Goal: Task Accomplishment & Management: Manage account settings

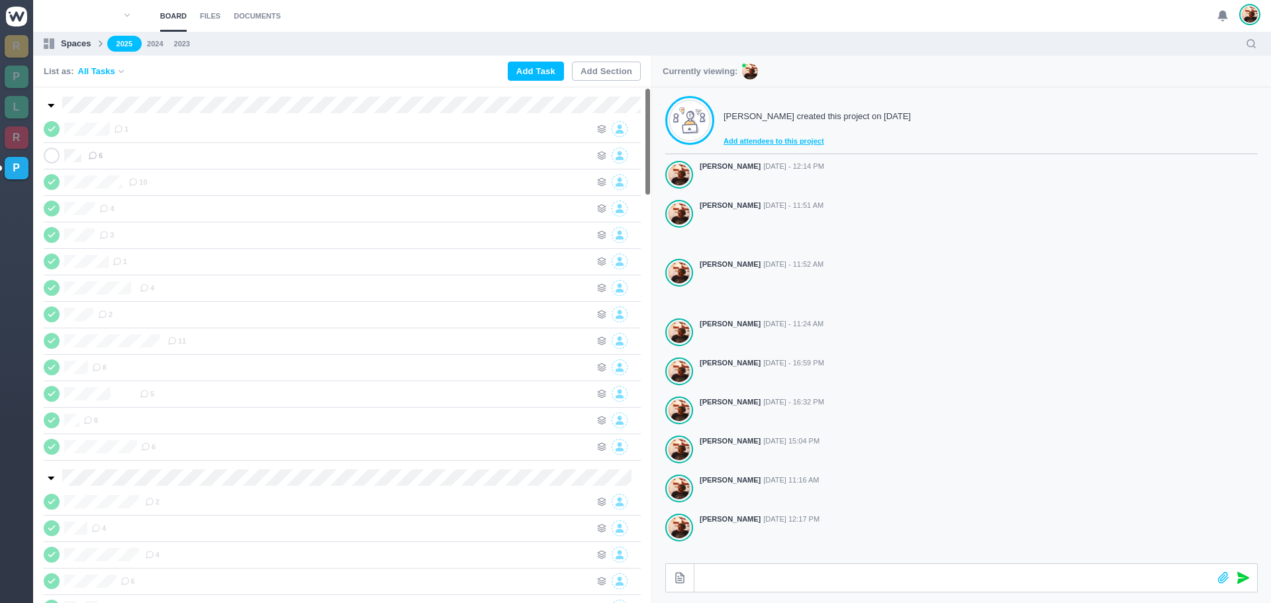
scroll to position [211, 0]
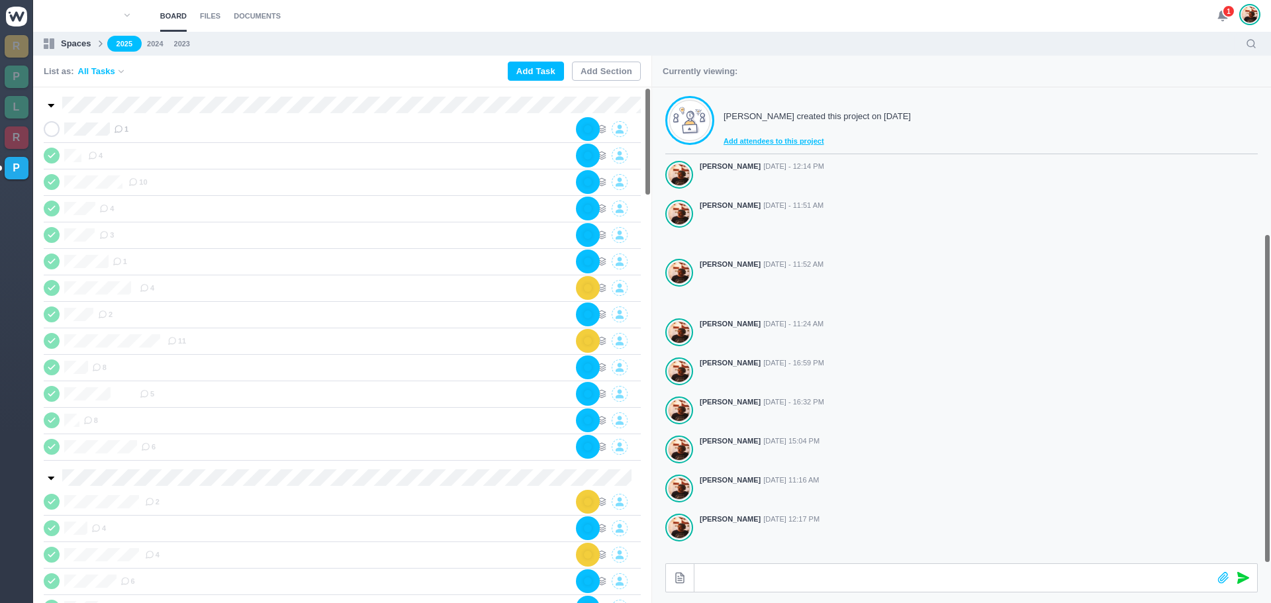
scroll to position [211, 0]
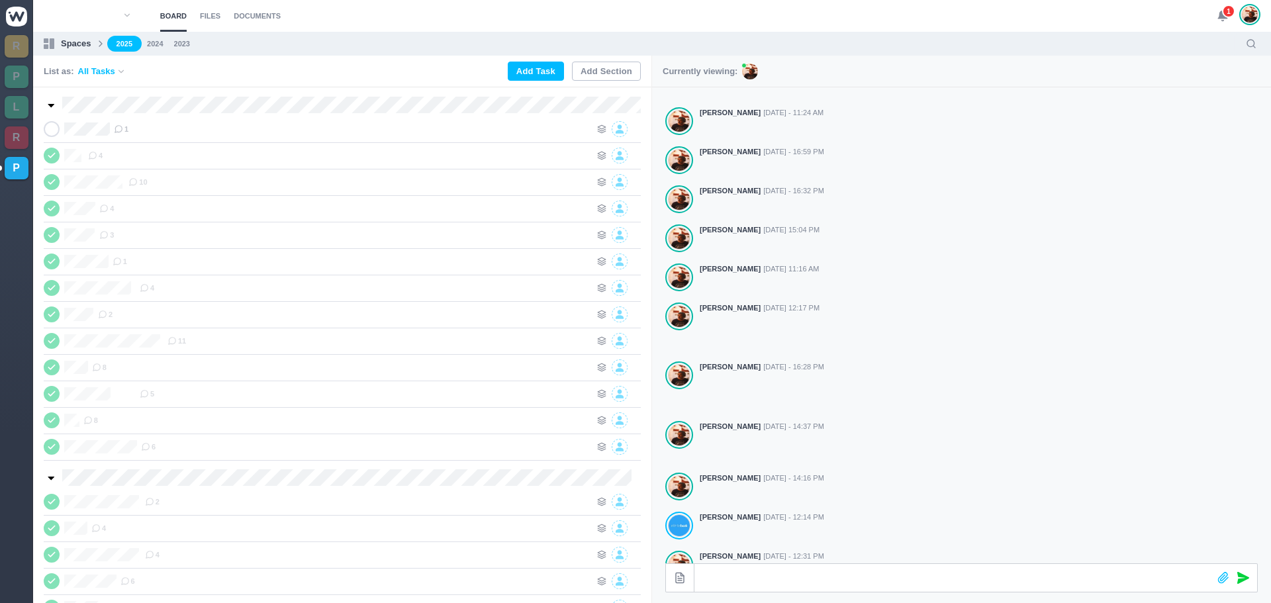
click at [1222, 5] on div "1" at bounding box center [1239, 16] width 44 height 32
click at [1221, 13] on use at bounding box center [1222, 16] width 9 height 10
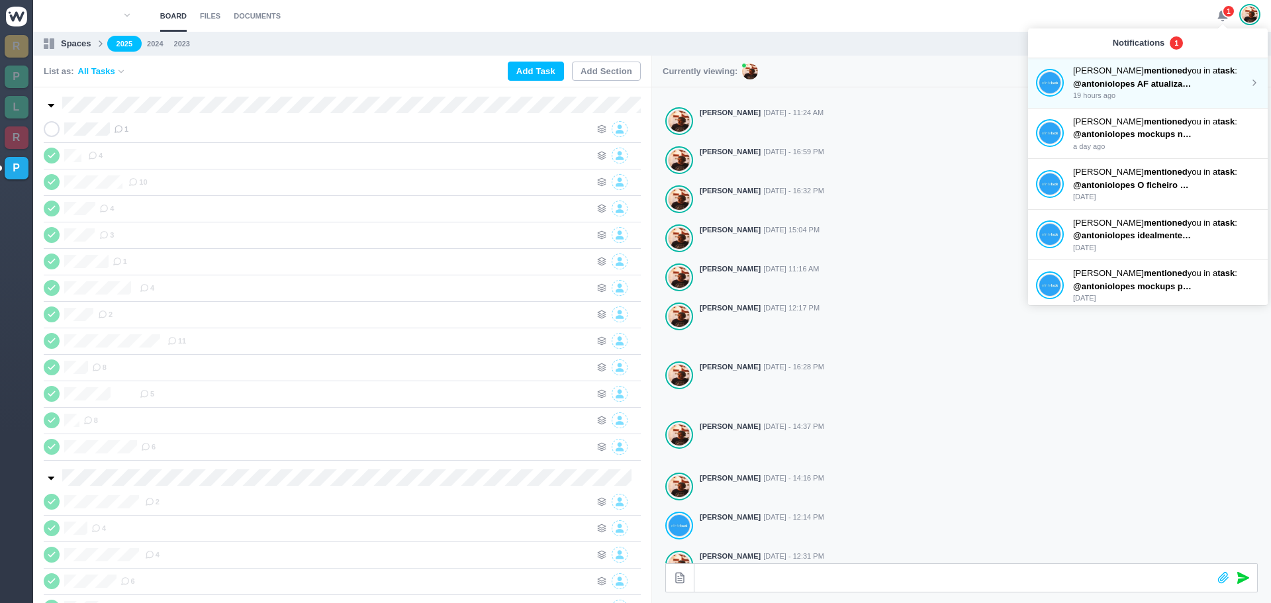
click at [1144, 73] on strong "mentioned" at bounding box center [1166, 71] width 44 height 10
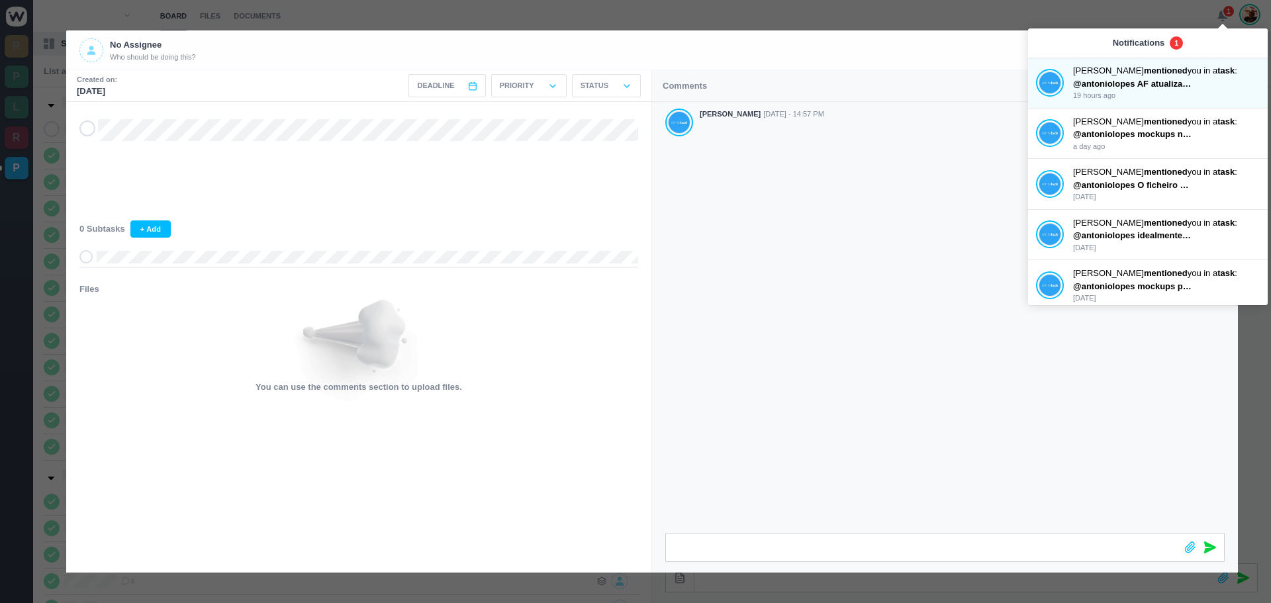
click at [685, 289] on div "[PERSON_NAME] [DATE] - 14:57 PM" at bounding box center [945, 317] width 586 height 431
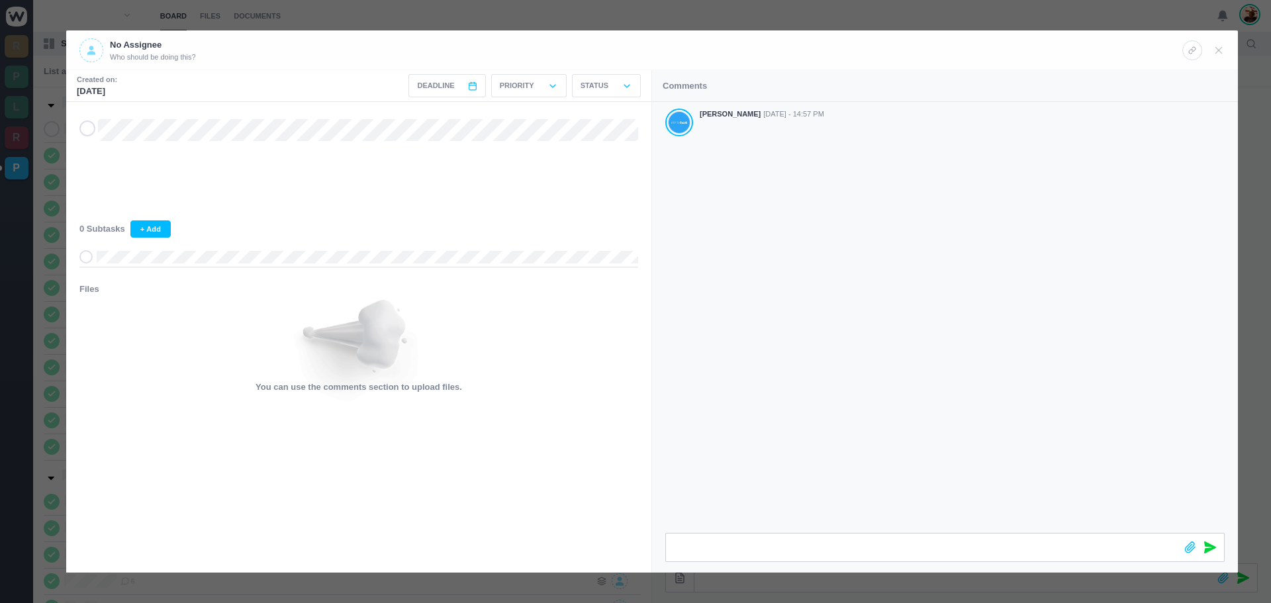
click at [85, 130] on icon at bounding box center [87, 128] width 11 height 9
click at [1219, 54] on icon at bounding box center [1219, 50] width 12 height 12
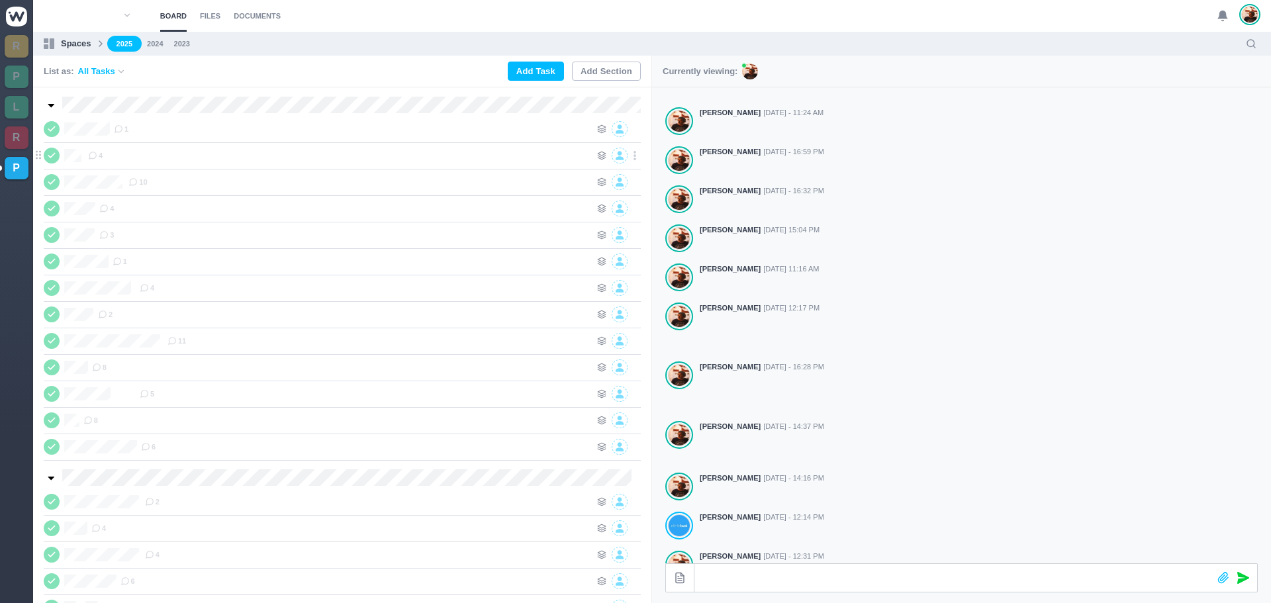
click at [50, 154] on icon at bounding box center [51, 155] width 11 height 9
click at [165, 148] on div "4" at bounding box center [339, 156] width 503 height 16
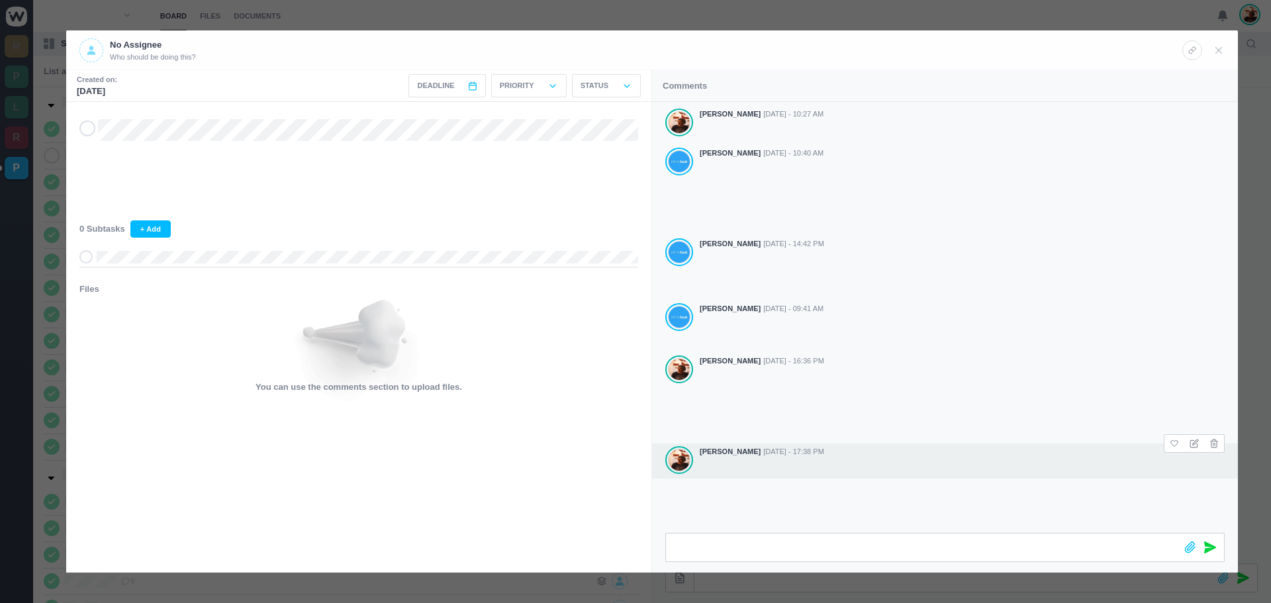
click at [1132, 458] on div at bounding box center [962, 467] width 525 height 18
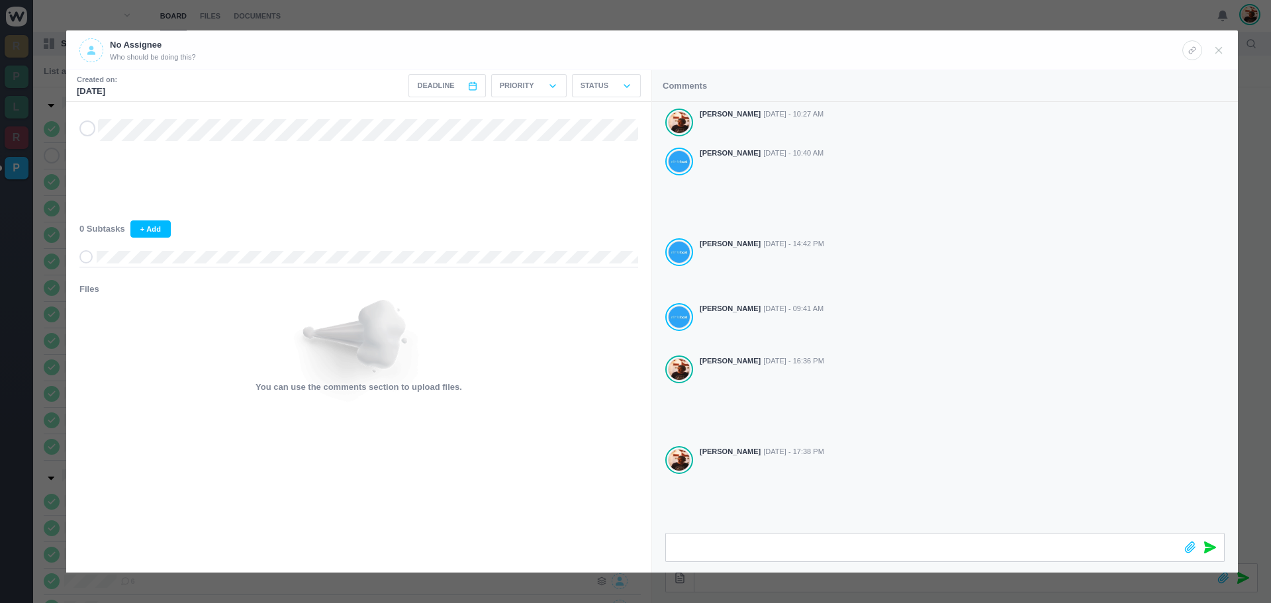
click at [891, 515] on div "[PERSON_NAME] [DATE] - 10:27 AM [PERSON_NAME] [DATE] - 10:40 AM [PERSON_NAME] […" at bounding box center [945, 317] width 586 height 431
click at [1220, 52] on icon at bounding box center [1219, 50] width 12 height 12
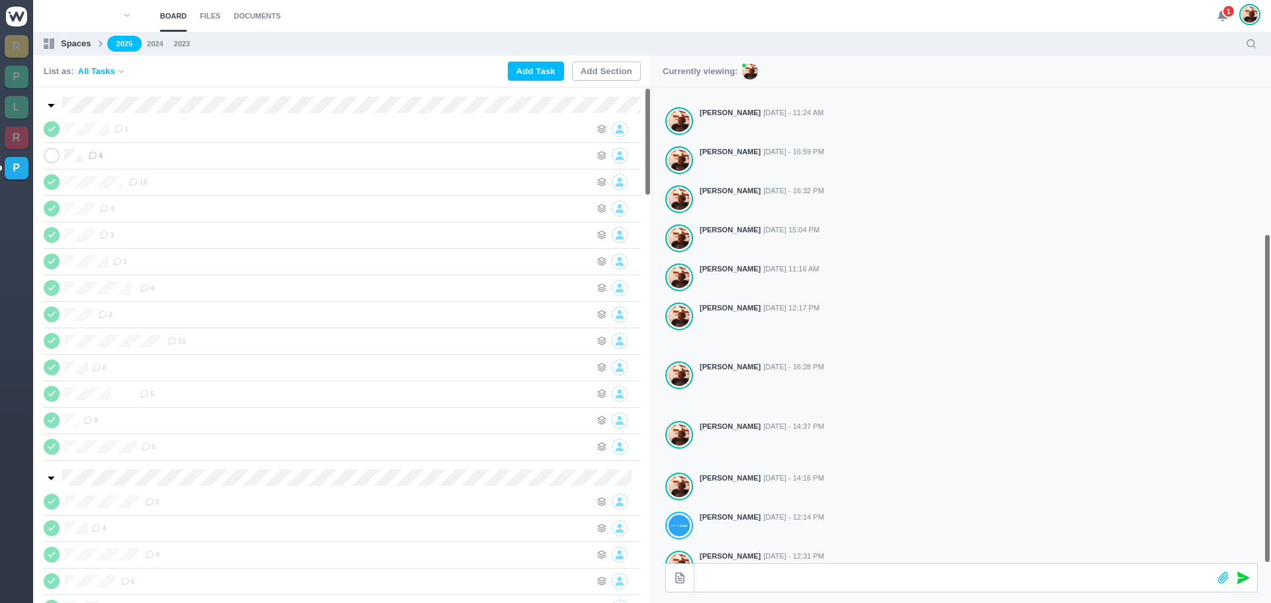
drag, startPoint x: 1222, startPoint y: 10, endPoint x: 1213, endPoint y: 18, distance: 11.7
click at [1222, 10] on icon at bounding box center [1223, 16] width 12 height 12
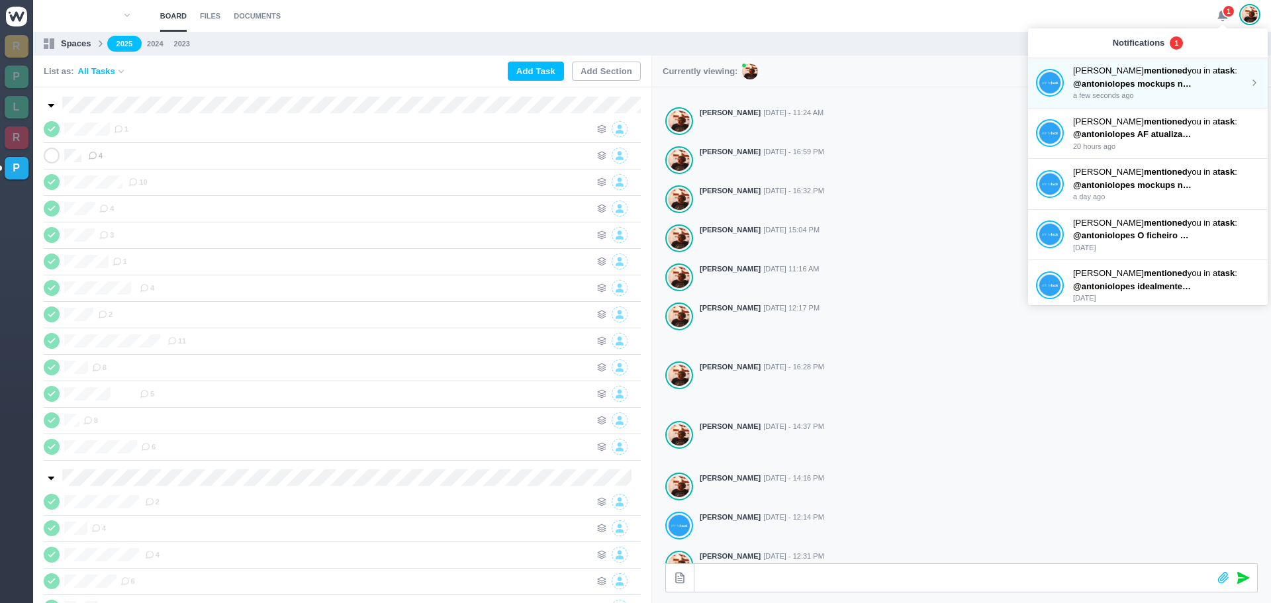
click at [1146, 71] on strong "mentioned" at bounding box center [1166, 71] width 44 height 10
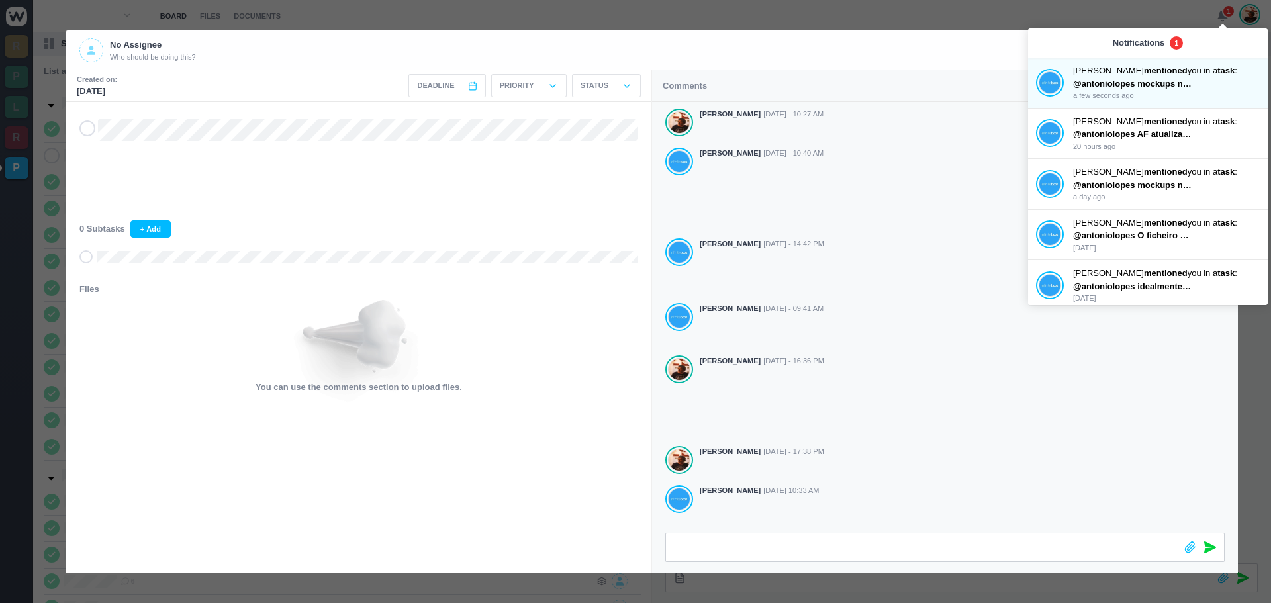
click at [919, 68] on header "No Assignee Who should be doing this?" at bounding box center [652, 50] width 1172 height 40
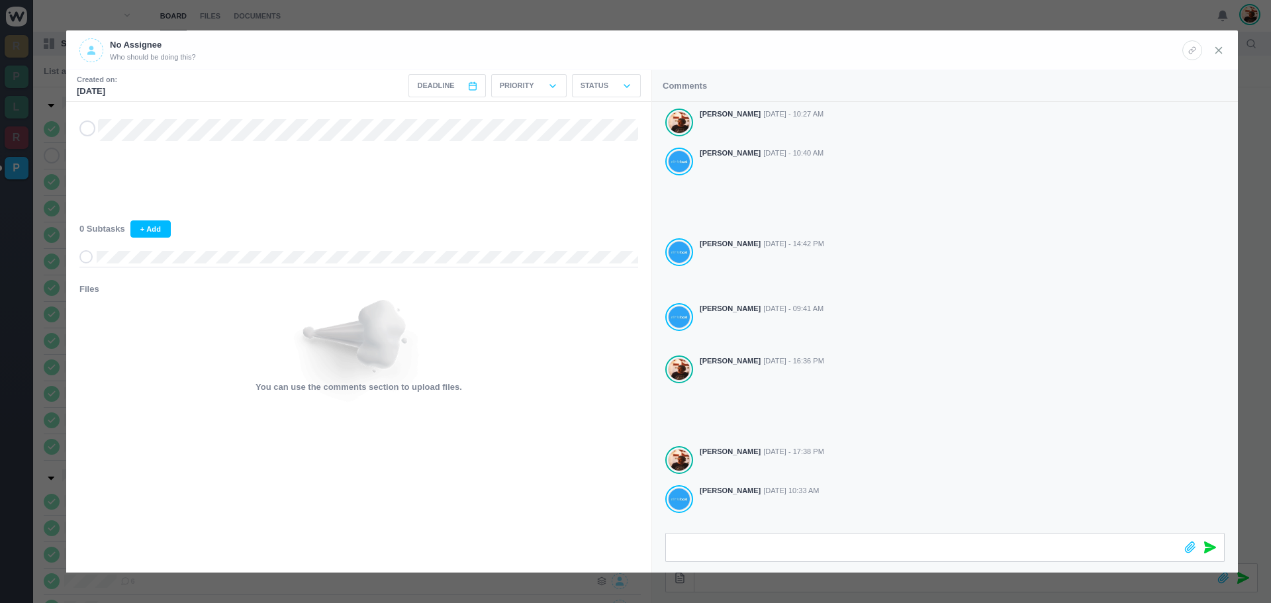
click at [1219, 51] on icon at bounding box center [1219, 50] width 12 height 12
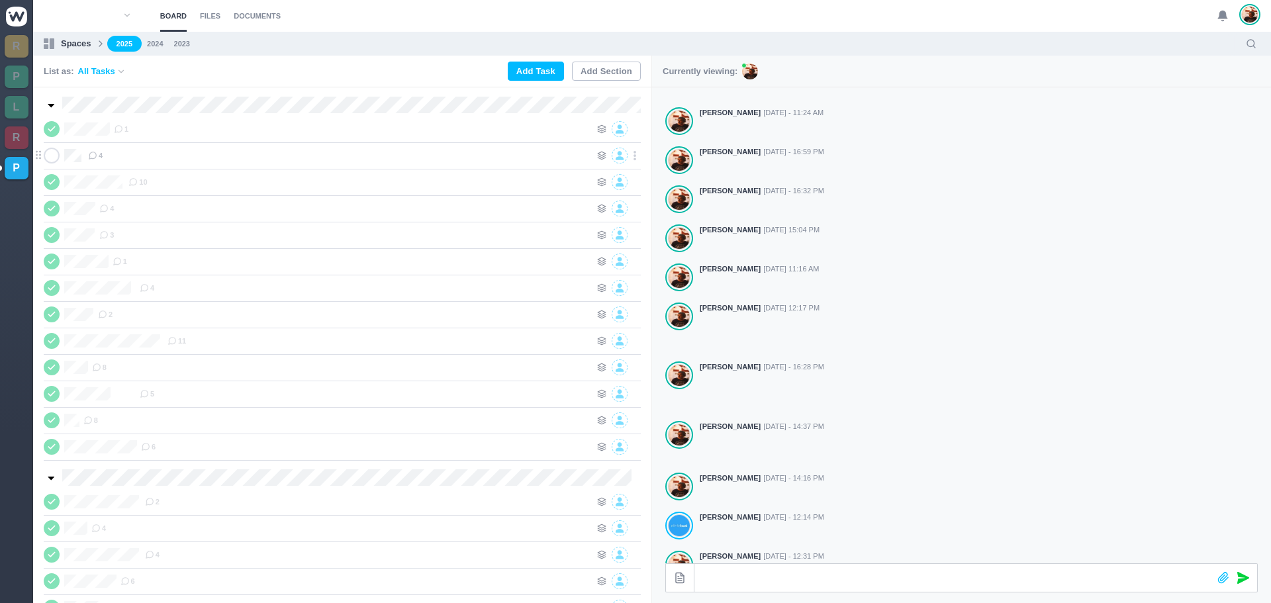
click at [56, 149] on span at bounding box center [52, 156] width 16 height 16
click at [48, 154] on icon at bounding box center [51, 155] width 11 height 9
click at [134, 154] on div "4" at bounding box center [339, 156] width 503 height 16
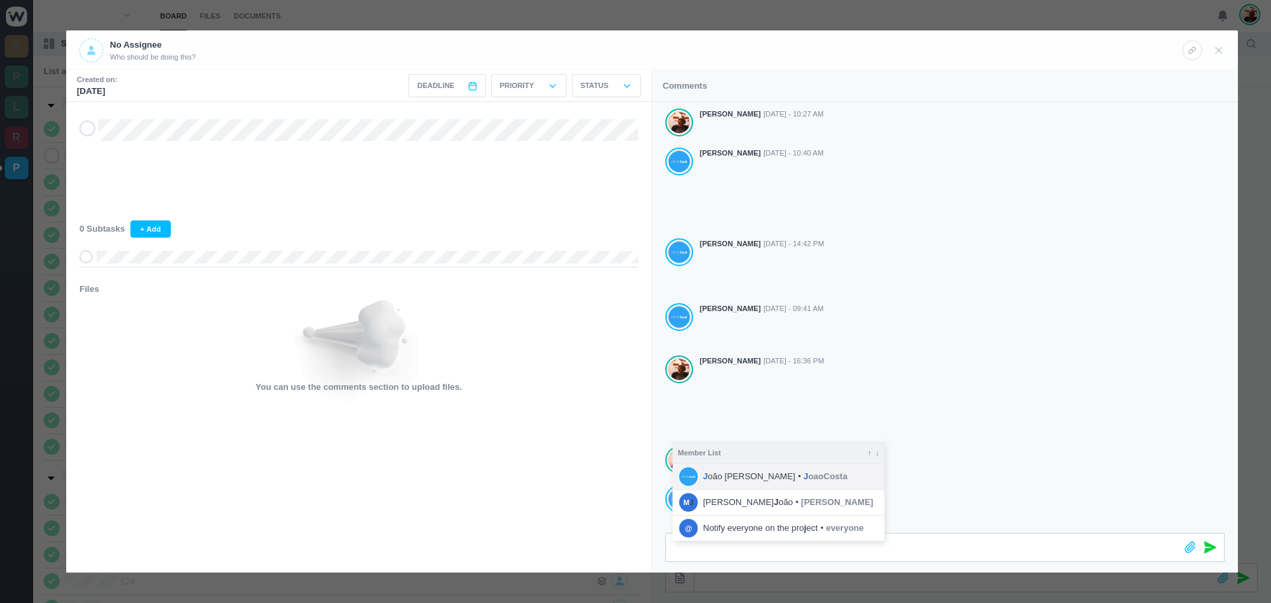
click at [745, 475] on li "J oão [PERSON_NAME] • J oaoCosta" at bounding box center [779, 476] width 212 height 25
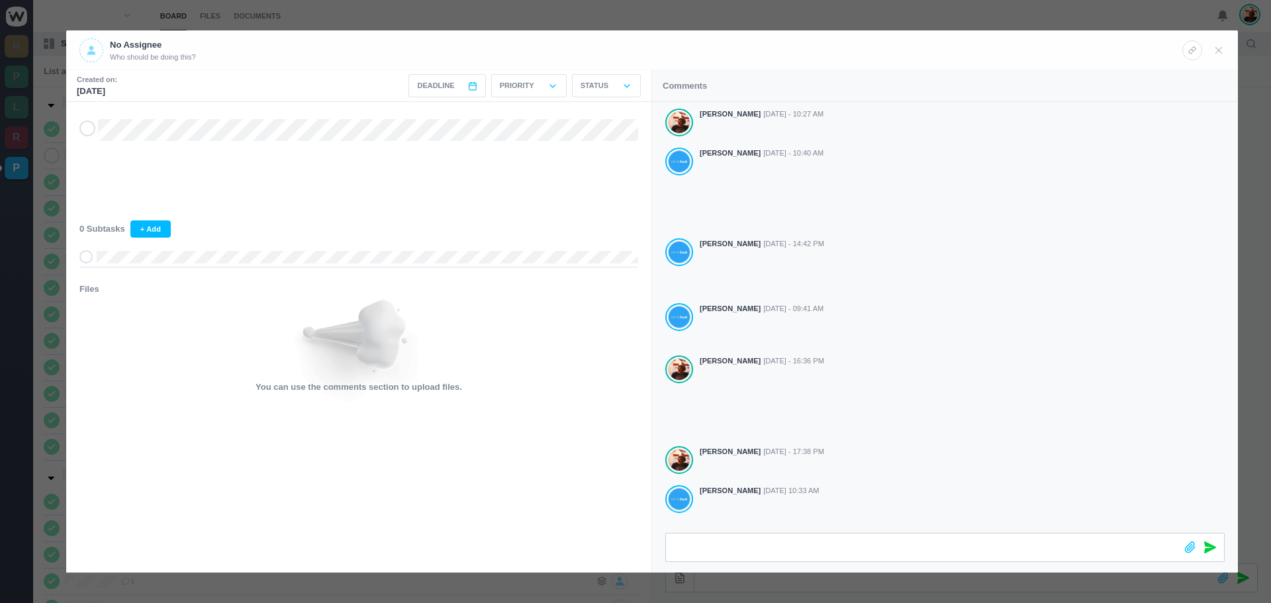
click at [1214, 546] on icon at bounding box center [1211, 548] width 12 height 12
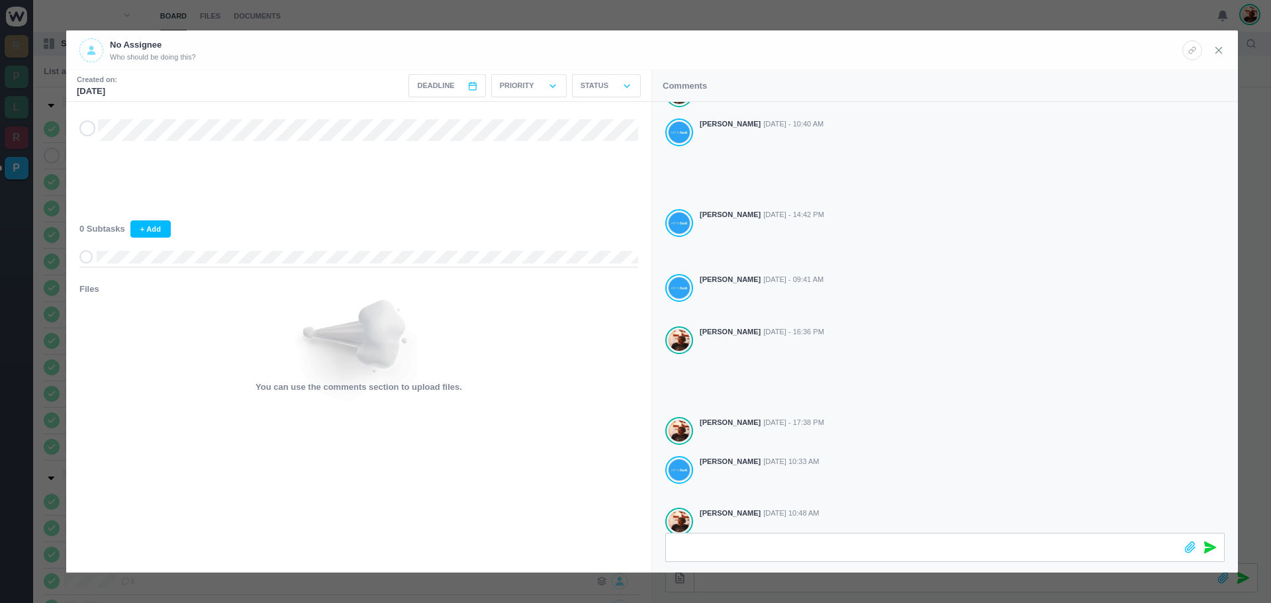
click at [1216, 54] on icon at bounding box center [1219, 50] width 12 height 12
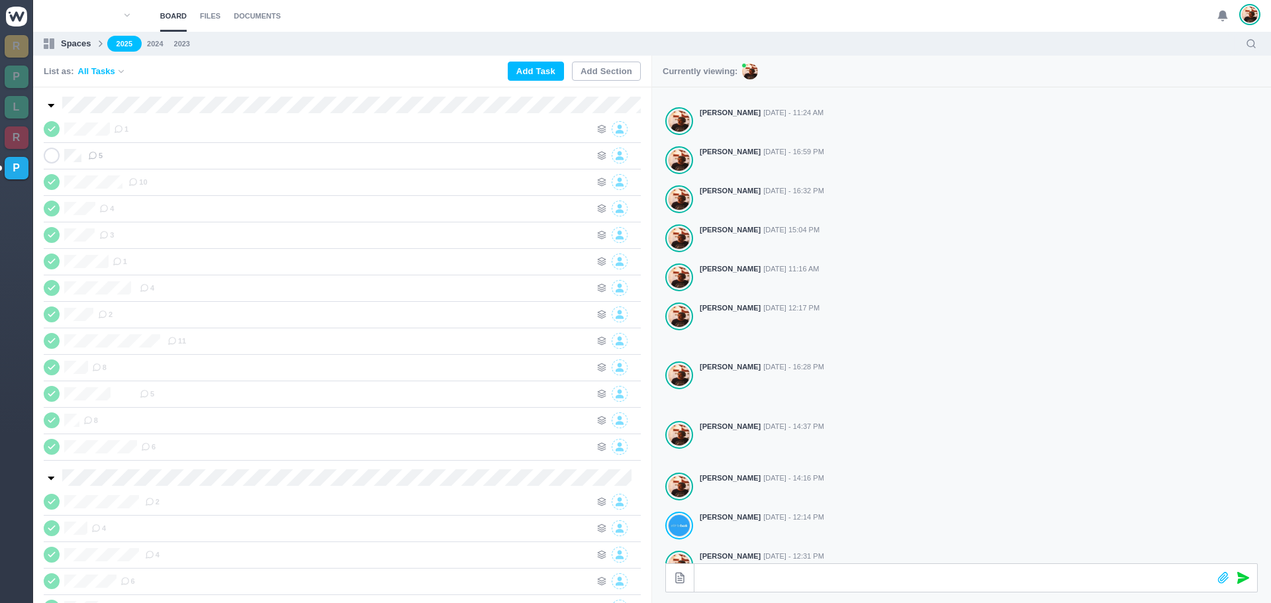
scroll to position [13, 0]
click at [139, 156] on div "5" at bounding box center [339, 156] width 503 height 16
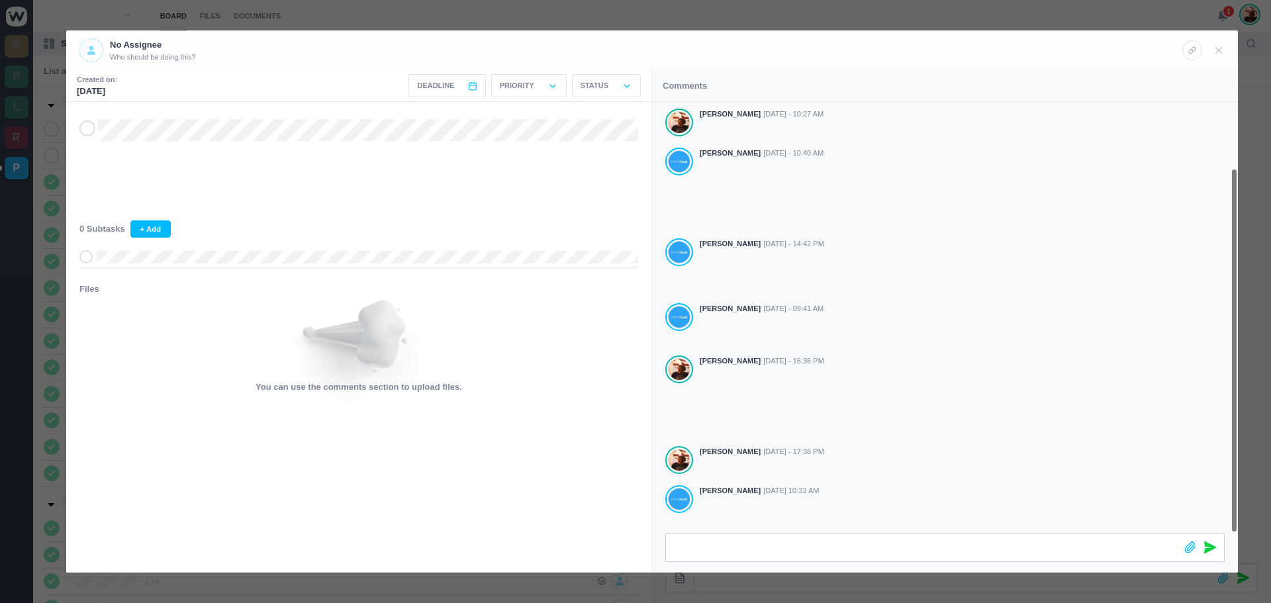
scroll to position [78, 0]
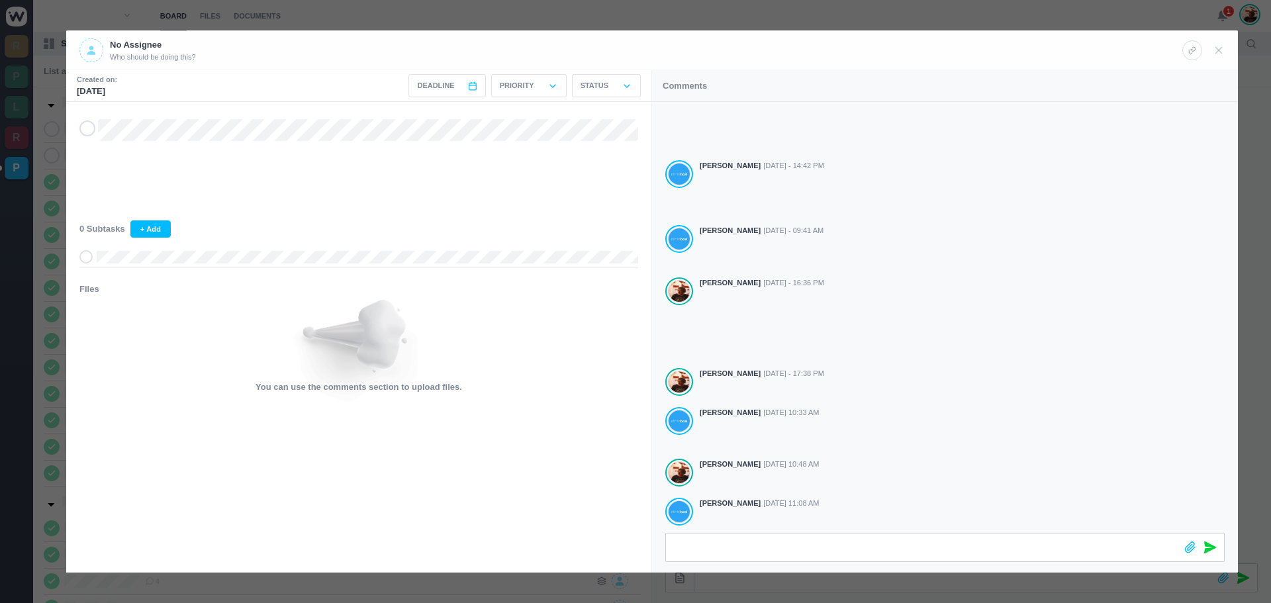
click at [94, 130] on span at bounding box center [87, 129] width 16 height 16
click at [1222, 50] on icon at bounding box center [1219, 50] width 12 height 12
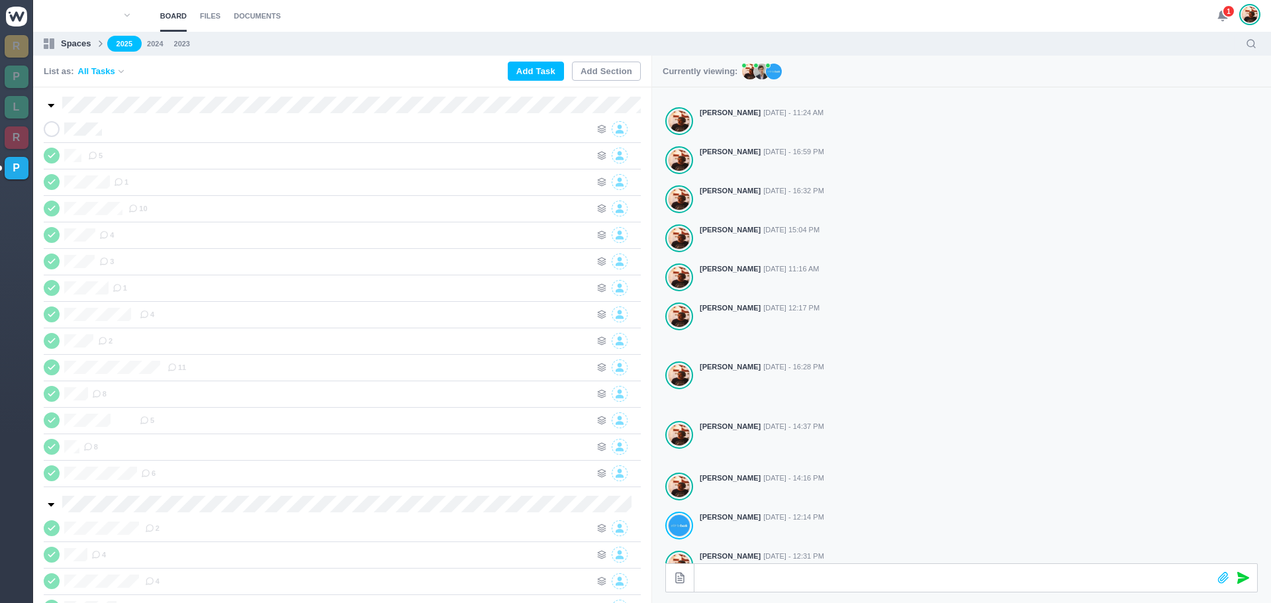
click at [1226, 14] on span "1" at bounding box center [1228, 11] width 13 height 13
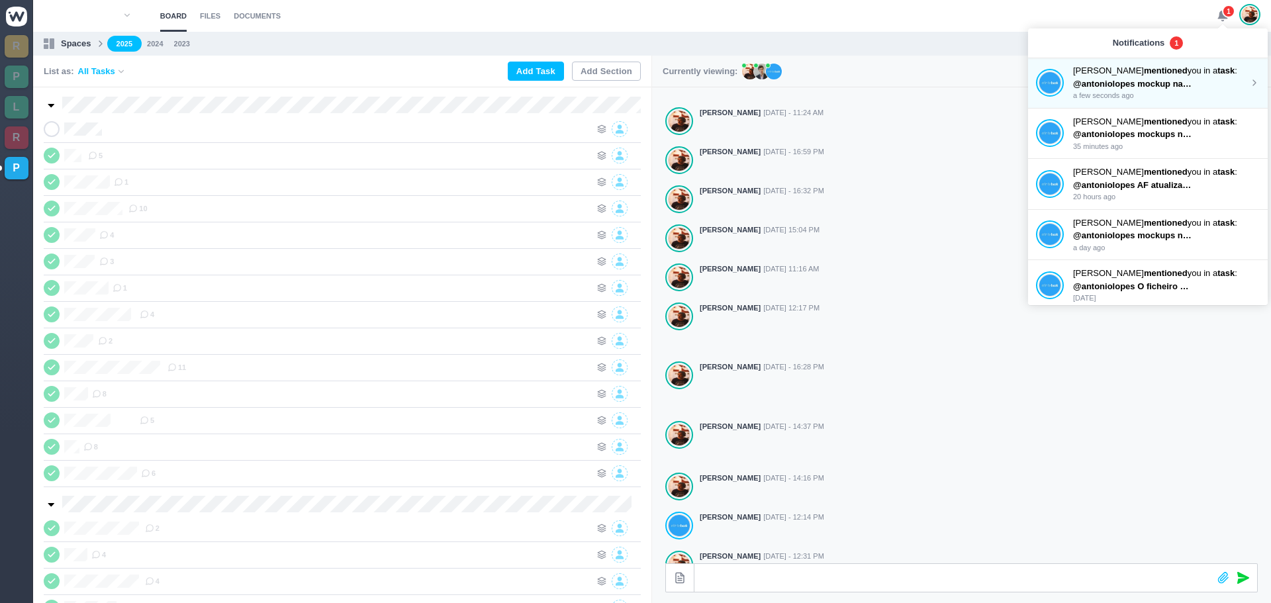
click at [1131, 85] on span "@antoniolopes mockup na drive" at bounding box center [1139, 84] width 132 height 10
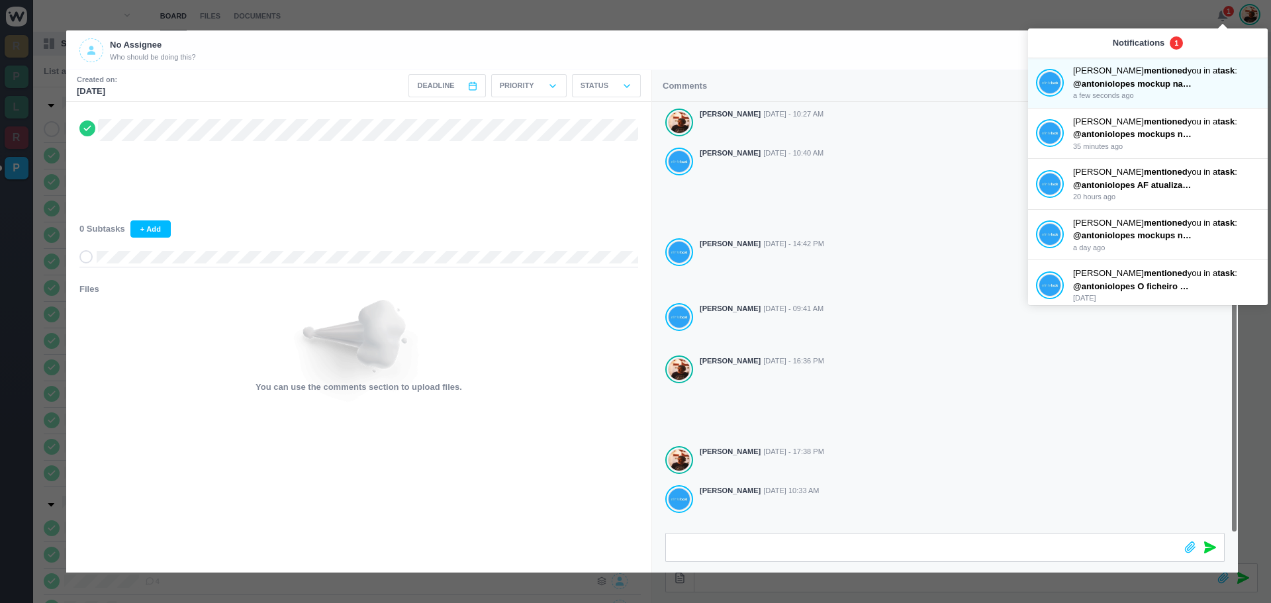
scroll to position [78, 0]
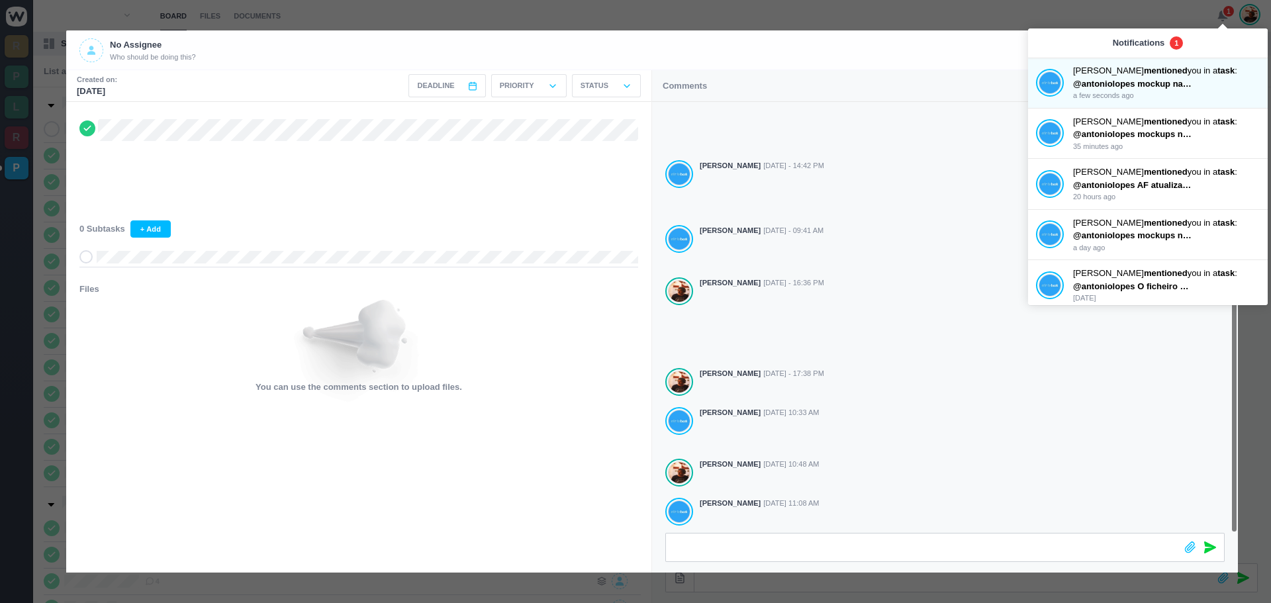
click at [991, 59] on div "No Assignee Who should be doing this?" at bounding box center [630, 50] width 1103 height 24
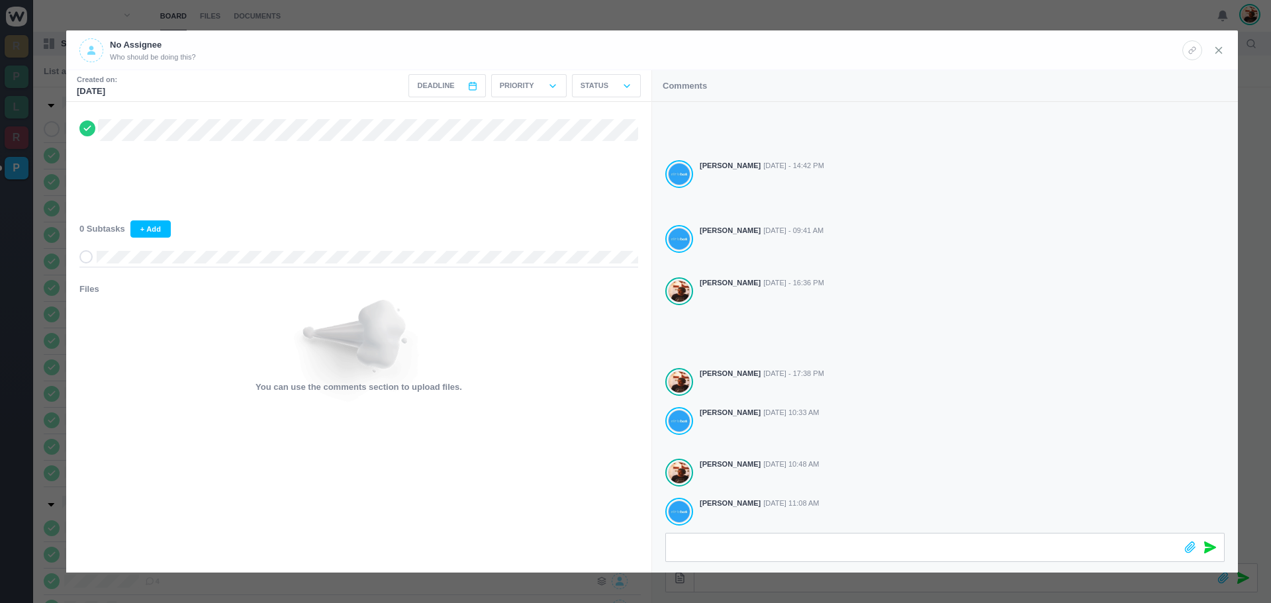
click at [1217, 48] on icon at bounding box center [1219, 50] width 12 height 12
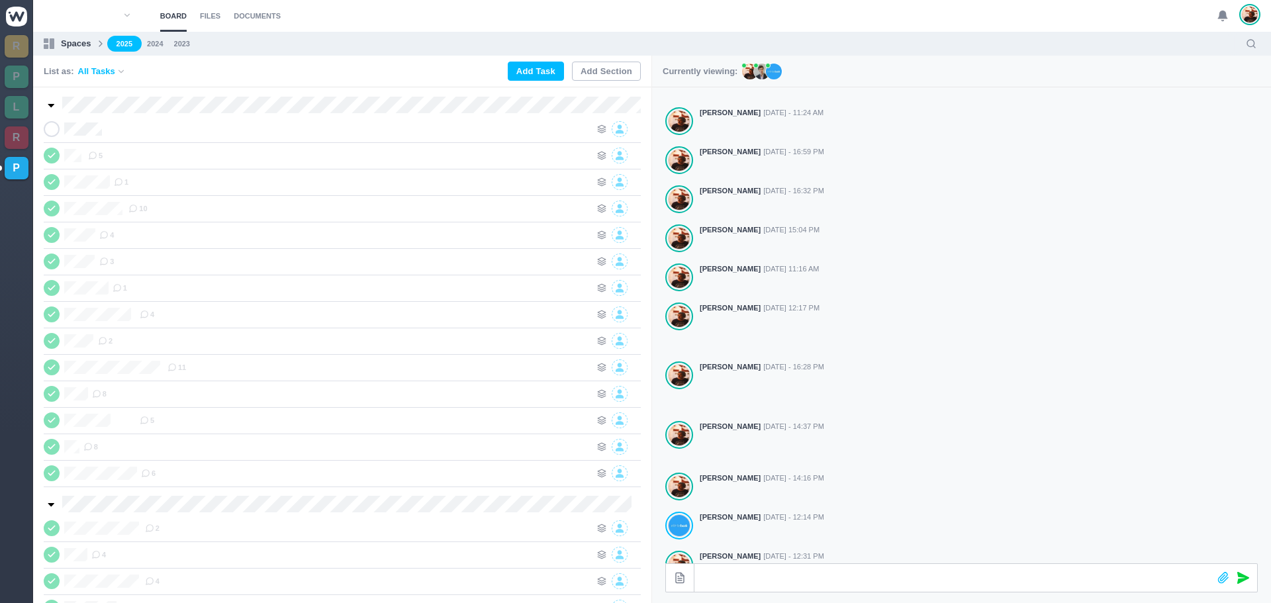
scroll to position [62, 0]
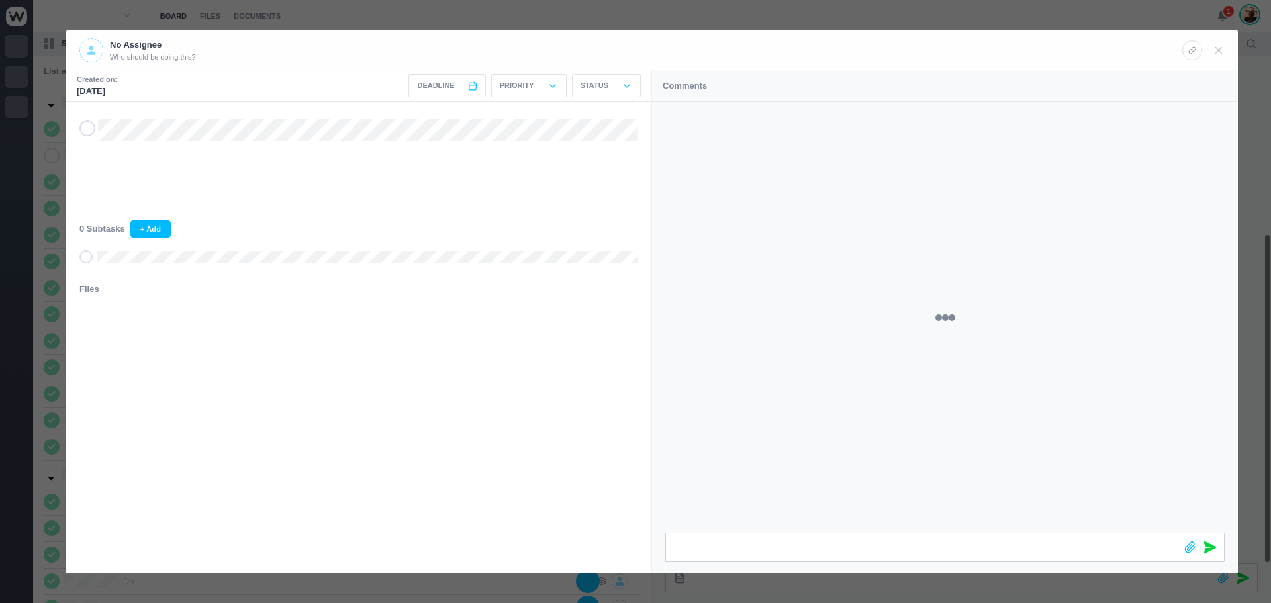
scroll to position [211, 0]
